Goal: Task Accomplishment & Management: Use online tool/utility

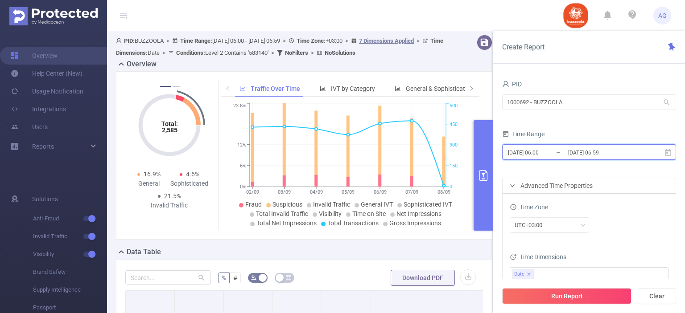
click at [670, 153] on icon at bounding box center [667, 152] width 6 height 7
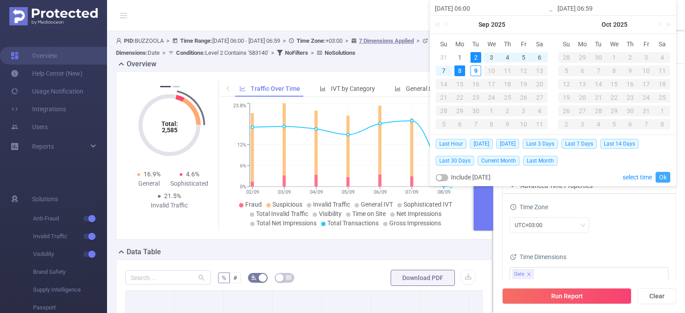
click at [664, 179] on link "Ok" at bounding box center [662, 177] width 15 height 11
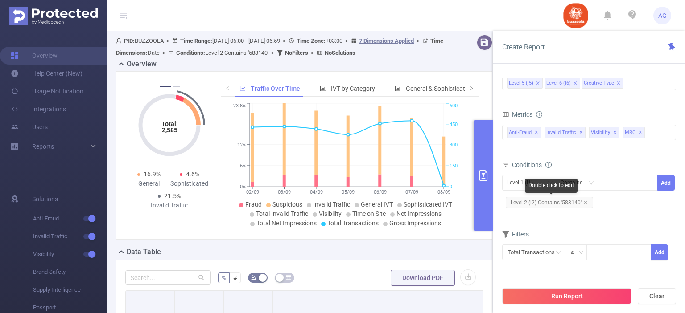
click at [566, 202] on span "Level 2 (l2) Contains '583140'" at bounding box center [548, 203] width 87 height 12
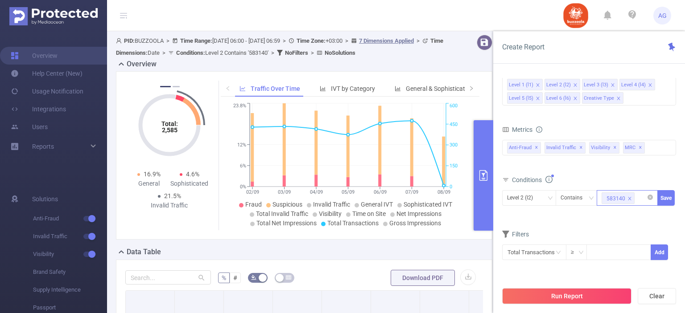
click at [629, 197] on icon "icon: close" at bounding box center [629, 199] width 4 height 4
click at [620, 195] on div at bounding box center [626, 198] width 51 height 15
paste input "588126"
type input "588126"
click at [621, 209] on li "588126" at bounding box center [626, 215] width 61 height 14
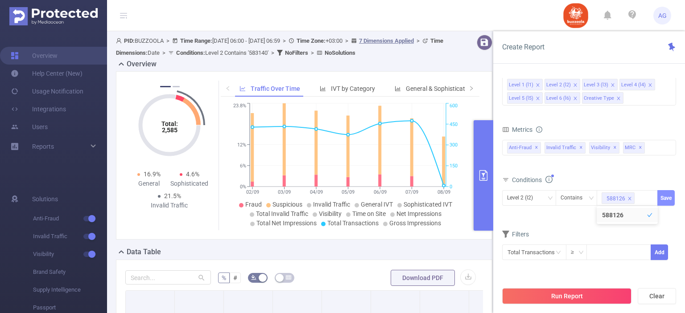
click at [662, 193] on button "Save" at bounding box center [665, 198] width 17 height 16
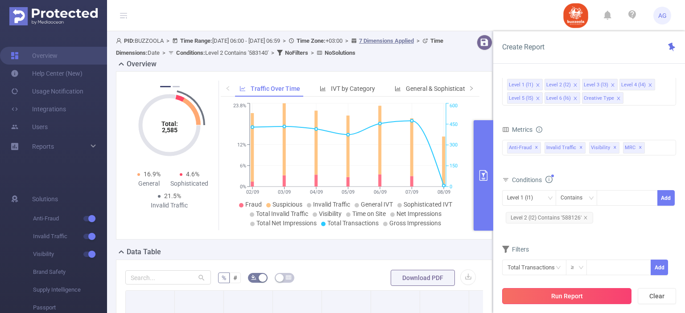
click at [585, 292] on button "Run Report" at bounding box center [566, 296] width 129 height 16
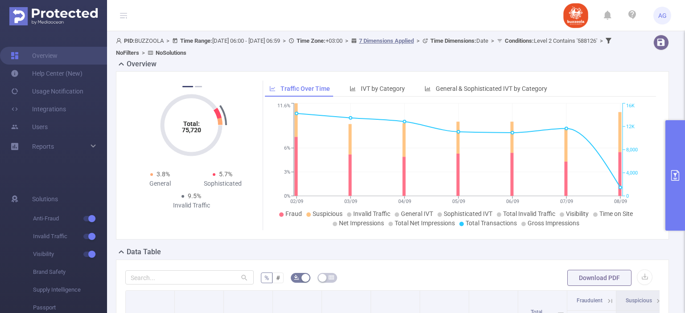
scroll to position [184, 0]
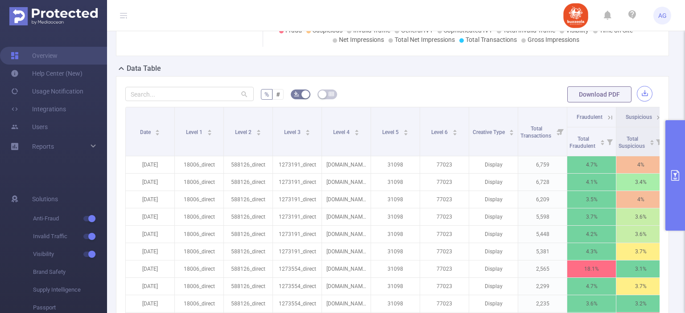
click at [636, 94] on button "button" at bounding box center [644, 94] width 16 height 16
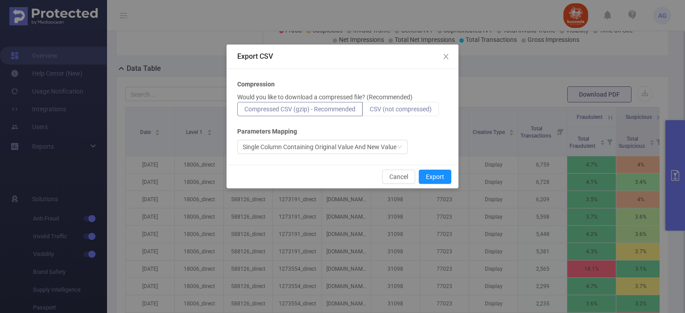
click at [412, 114] on label "CSV (not compressed)" at bounding box center [400, 109] width 76 height 14
click at [369, 111] on input "CSV (not compressed)" at bounding box center [369, 111] width 0 height 0
click at [435, 172] on button "Export" at bounding box center [434, 177] width 33 height 14
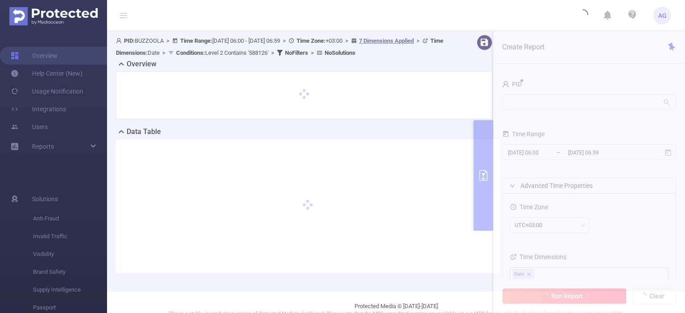
click at [663, 153] on section "PID: BUZZOOLA > Time Range: 2025-09-02 06:00 - 2025-09-08 06:59 > Time Zone: +0…" at bounding box center [396, 161] width 578 height 260
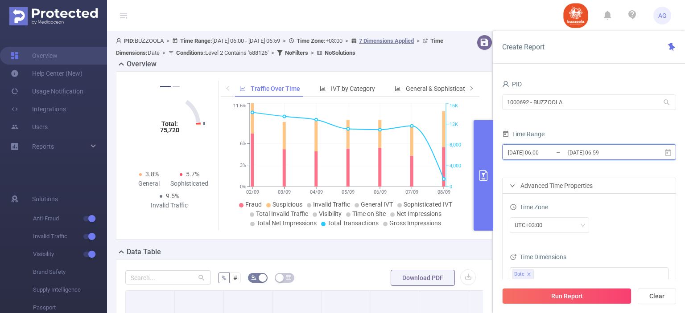
click at [668, 151] on icon at bounding box center [667, 152] width 6 height 7
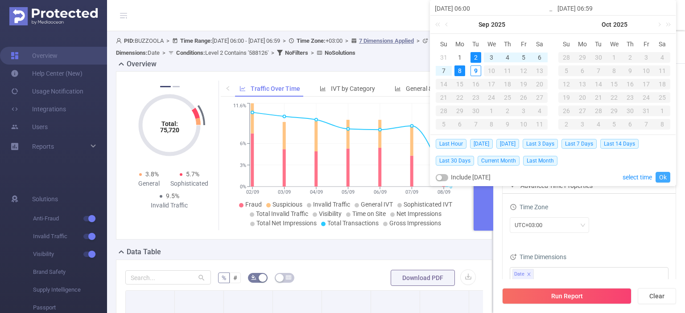
click at [661, 174] on link "Ok" at bounding box center [662, 177] width 15 height 11
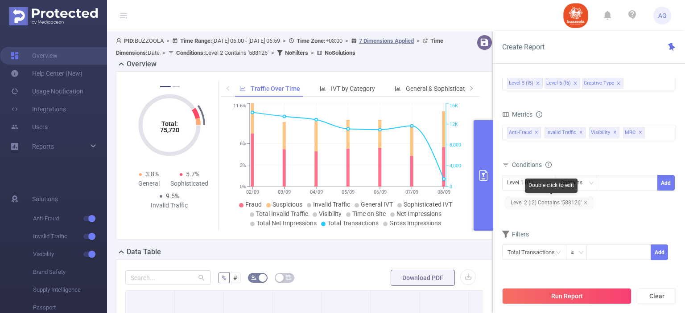
click at [567, 202] on span "Level 2 (l2) Contains '588126'" at bounding box center [548, 203] width 87 height 12
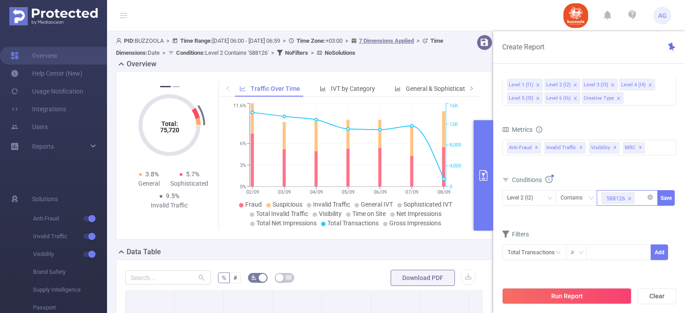
click at [629, 197] on icon "icon: close" at bounding box center [629, 199] width 4 height 4
click at [629, 196] on div at bounding box center [626, 198] width 51 height 15
paste input "587913"
type input "587913"
click at [624, 212] on li "587913" at bounding box center [626, 215] width 61 height 14
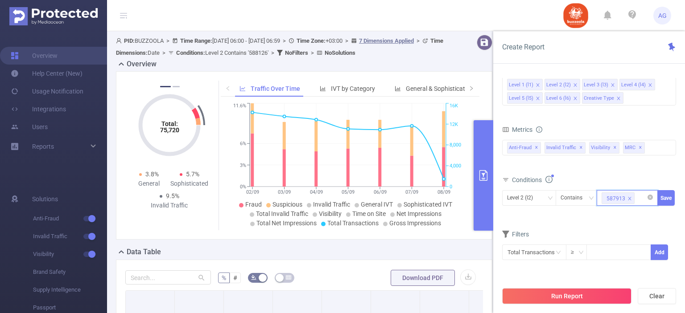
paste input "587900"
type input "587900"
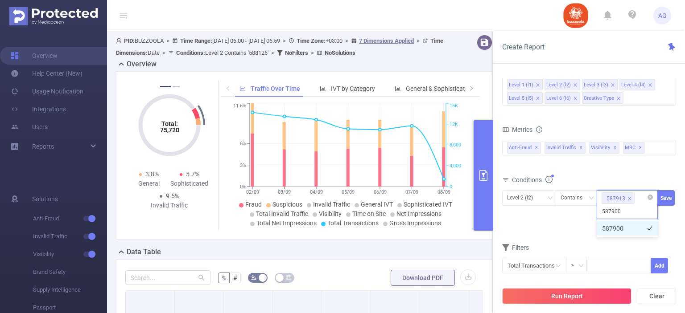
click at [611, 228] on li "587900" at bounding box center [626, 228] width 61 height 14
click at [664, 197] on button "Save" at bounding box center [665, 198] width 17 height 16
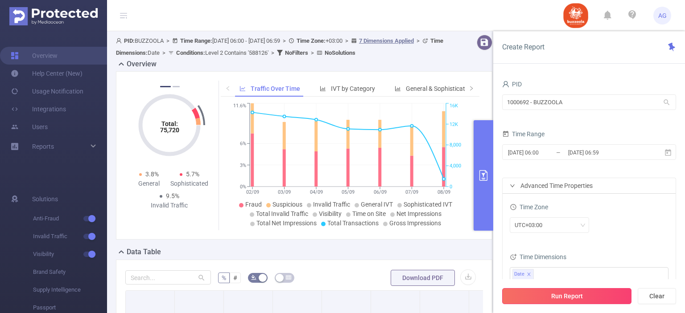
click at [581, 297] on button "Run Report" at bounding box center [566, 296] width 129 height 16
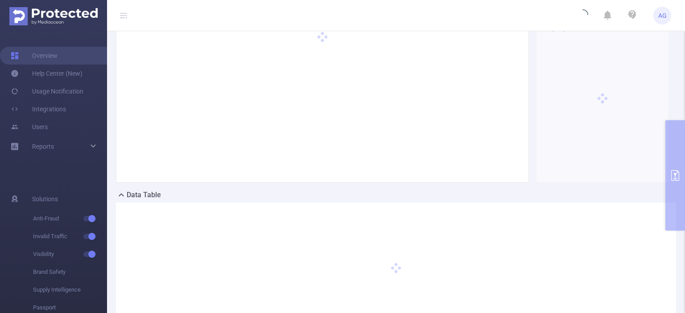
scroll to position [59, 0]
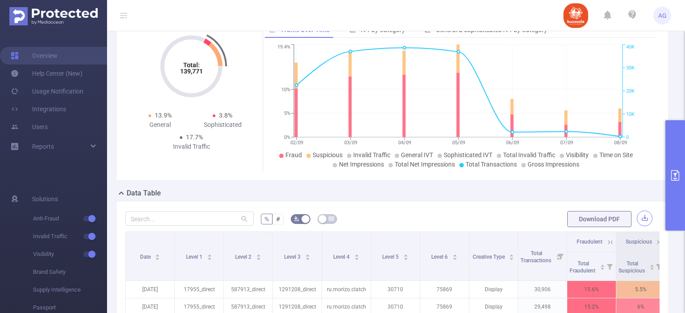
click at [639, 215] on button "button" at bounding box center [644, 219] width 16 height 16
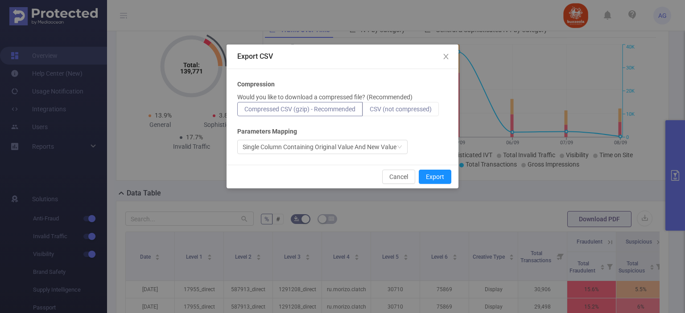
click at [426, 112] on span "CSV (not compressed)" at bounding box center [400, 109] width 62 height 7
click at [369, 111] on input "CSV (not compressed)" at bounding box center [369, 111] width 0 height 0
click at [440, 174] on button "Export" at bounding box center [434, 177] width 33 height 14
